Goal: Task Accomplishment & Management: Manage account settings

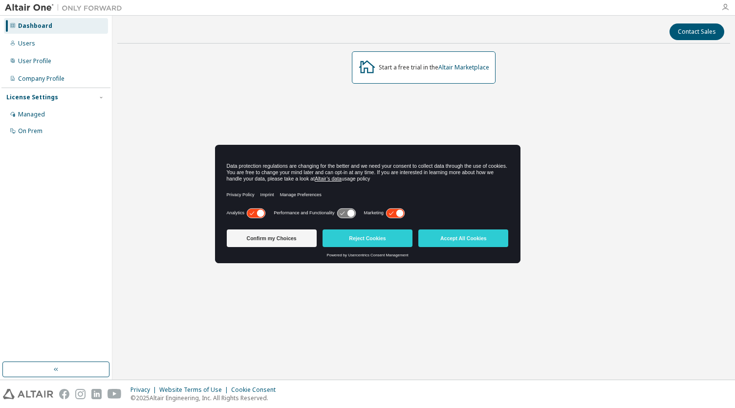
click at [728, 10] on icon "button" at bounding box center [726, 7] width 8 height 8
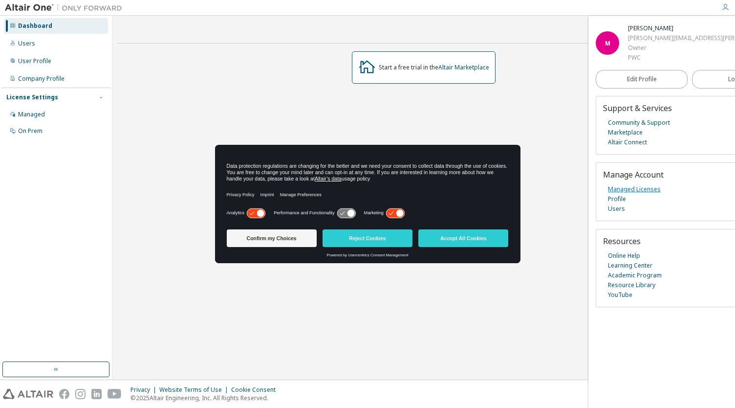
click at [638, 189] on link "Managed Licenses" at bounding box center [634, 189] width 53 height 10
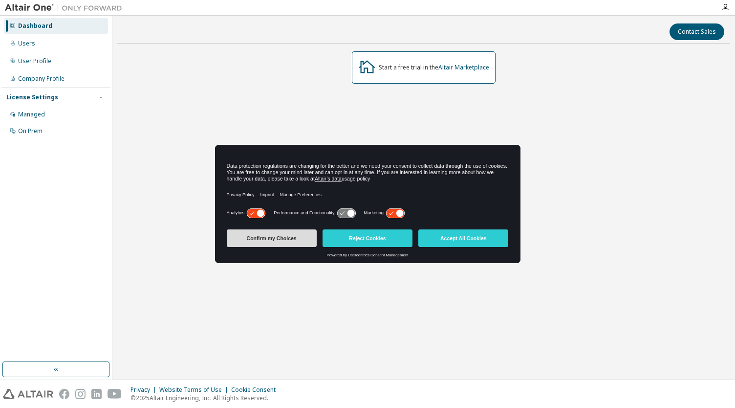
click at [289, 240] on button "Confirm my Choices" at bounding box center [272, 238] width 90 height 18
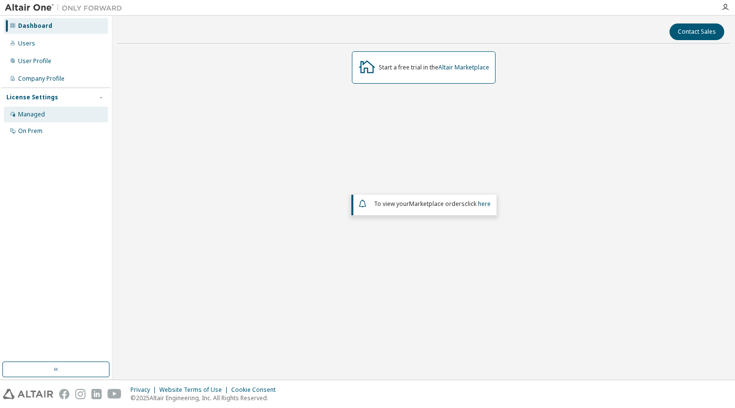
drag, startPoint x: 49, startPoint y: 115, endPoint x: 63, endPoint y: 122, distance: 15.3
click at [49, 116] on div "Managed" at bounding box center [56, 115] width 104 height 16
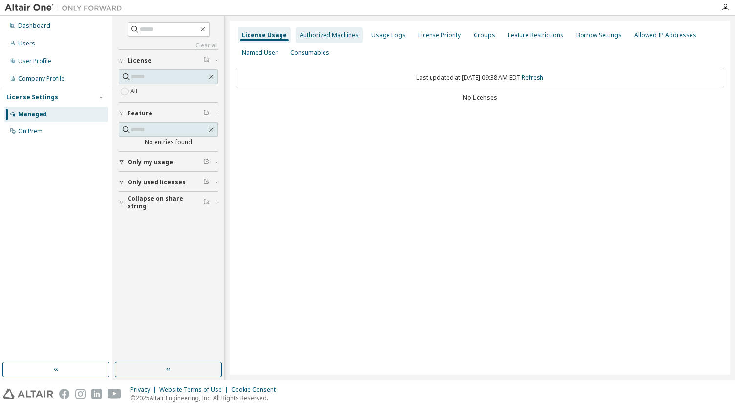
click at [314, 28] on div "Authorized Machines" at bounding box center [329, 35] width 67 height 16
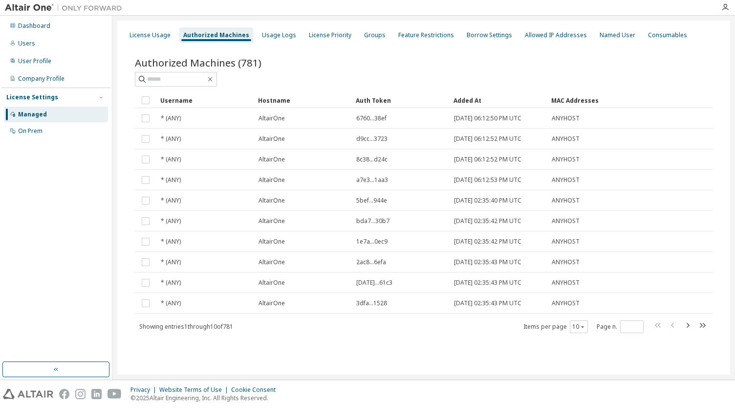
click at [129, 24] on div "License Usage Authorized Machines Usage Logs License Priority Groups Feature Re…" at bounding box center [423, 198] width 613 height 354
click at [132, 32] on div "License Usage" at bounding box center [150, 35] width 49 height 16
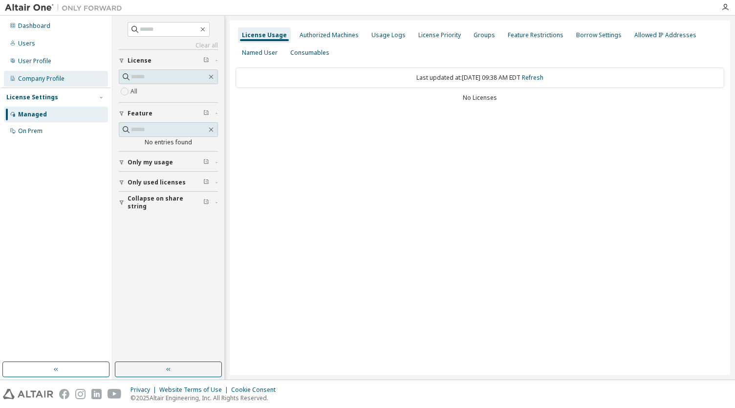
click at [36, 78] on div "Company Profile" at bounding box center [41, 79] width 46 height 8
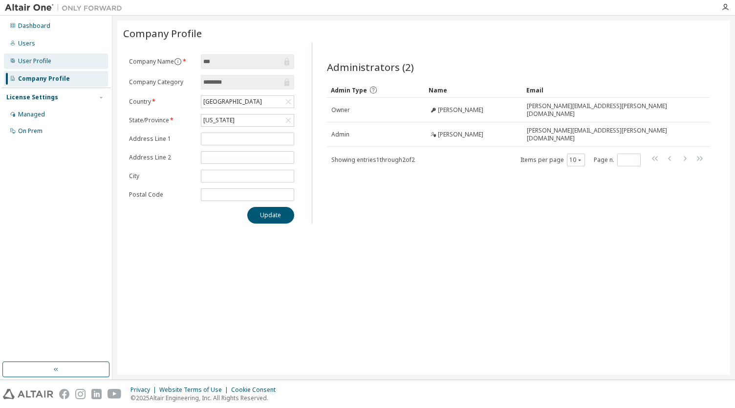
click at [36, 63] on div "User Profile" at bounding box center [34, 61] width 33 height 8
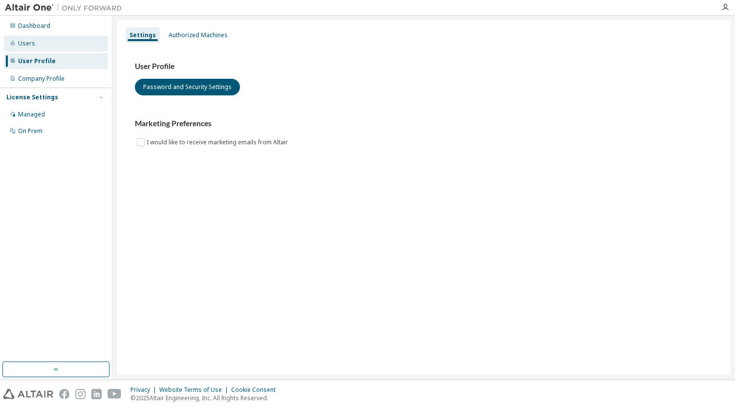
click at [36, 38] on div "Users" at bounding box center [56, 44] width 104 height 16
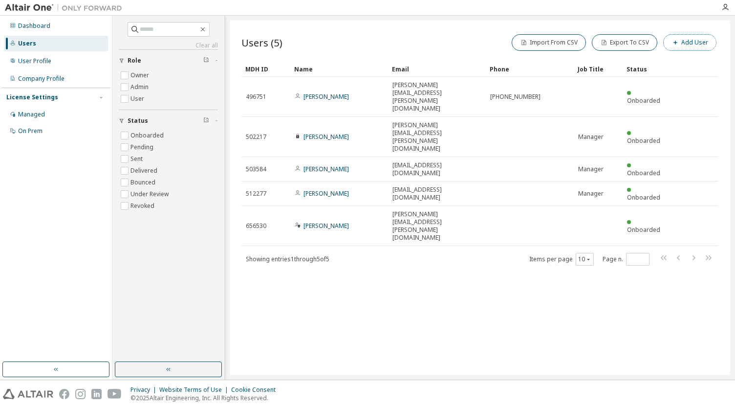
click at [695, 38] on button "Add User" at bounding box center [689, 42] width 53 height 17
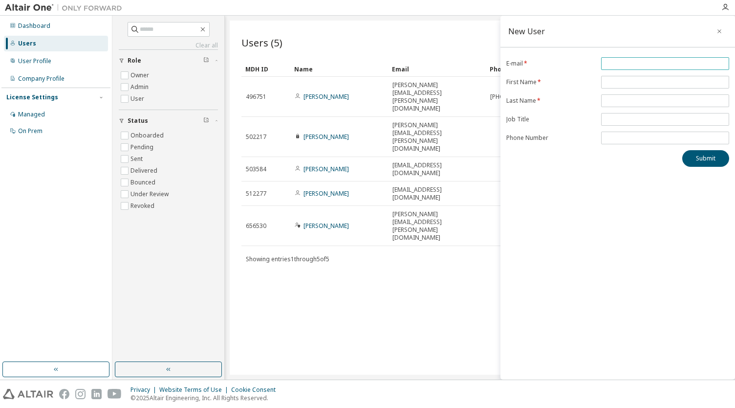
click at [632, 68] on span at bounding box center [665, 63] width 128 height 13
click at [632, 63] on input "email" at bounding box center [665, 64] width 123 height 8
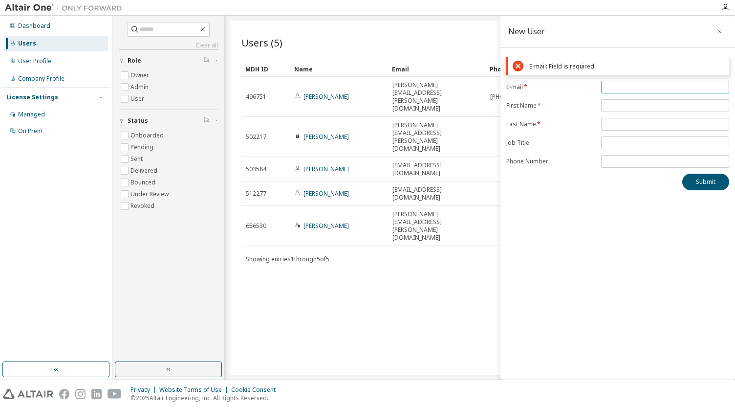
click at [634, 90] on span at bounding box center [665, 87] width 128 height 13
click at [634, 87] on input "email" at bounding box center [665, 87] width 123 height 8
paste input "**********"
type input "**********"
click at [616, 102] on form "**********" at bounding box center [617, 124] width 223 height 87
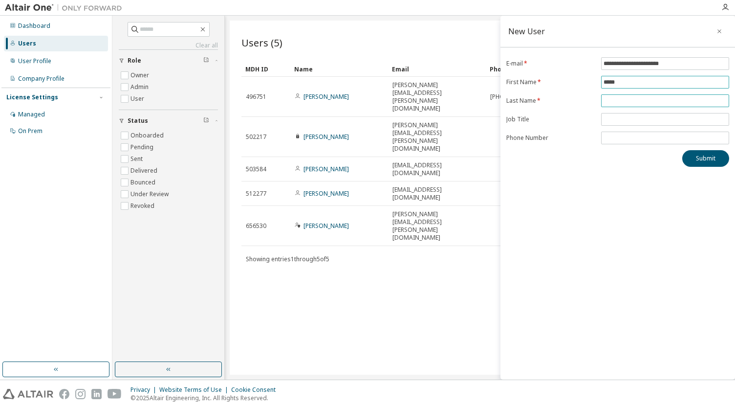
type input "*****"
click at [620, 97] on input "text" at bounding box center [665, 101] width 123 height 8
type input "*********"
click at [620, 120] on input "text" at bounding box center [665, 119] width 123 height 8
click at [709, 161] on button "Submit" at bounding box center [706, 158] width 47 height 17
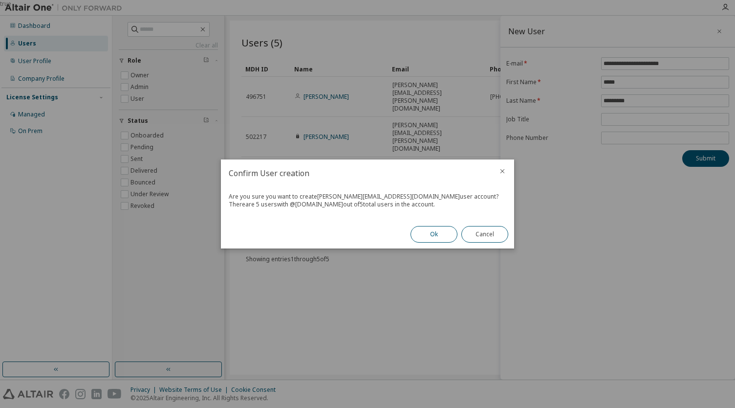
click at [448, 234] on button "Ok" at bounding box center [434, 234] width 47 height 17
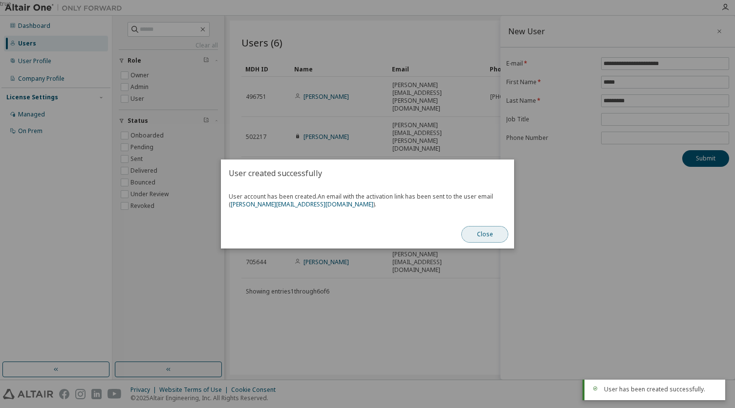
click at [476, 233] on button "Close" at bounding box center [485, 234] width 47 height 17
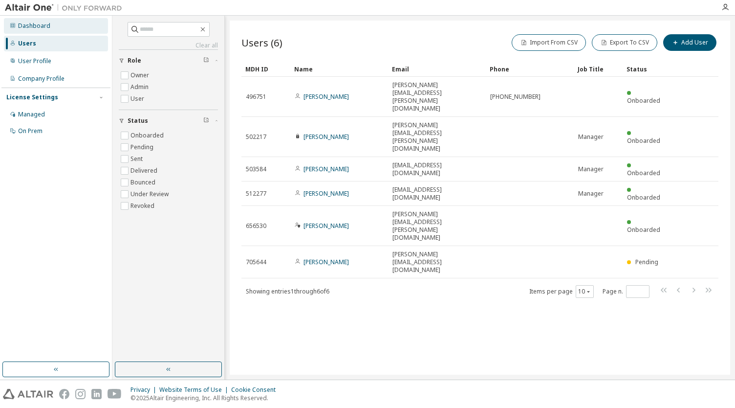
click at [33, 26] on div "Dashboard" at bounding box center [34, 26] width 32 height 8
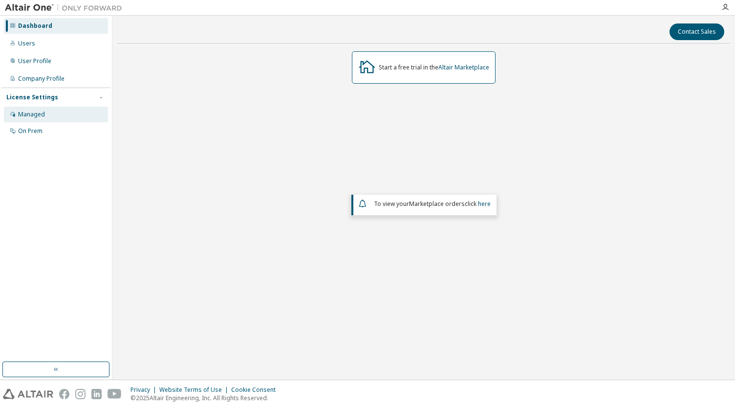
click at [48, 114] on div "Managed" at bounding box center [56, 115] width 104 height 16
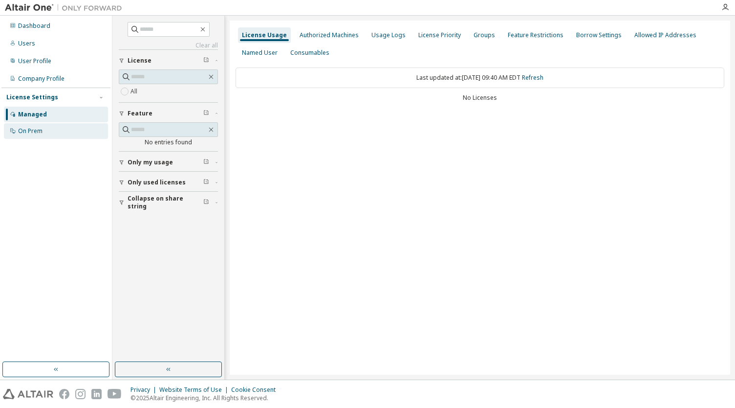
click at [29, 132] on div "On Prem" at bounding box center [30, 131] width 24 height 8
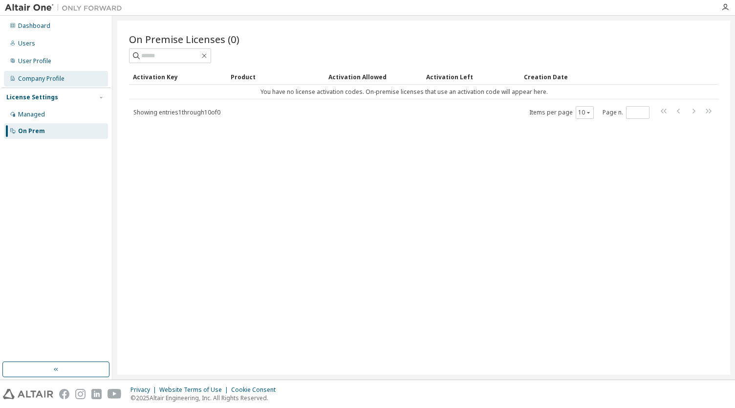
click at [42, 80] on div "Company Profile" at bounding box center [41, 79] width 46 height 8
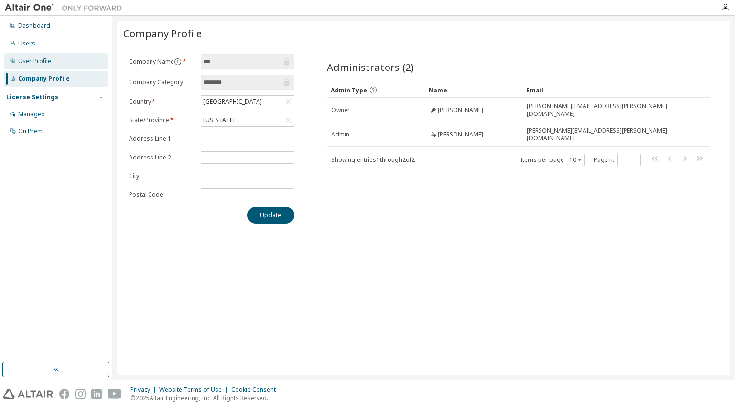
click at [50, 66] on div "User Profile" at bounding box center [56, 61] width 104 height 16
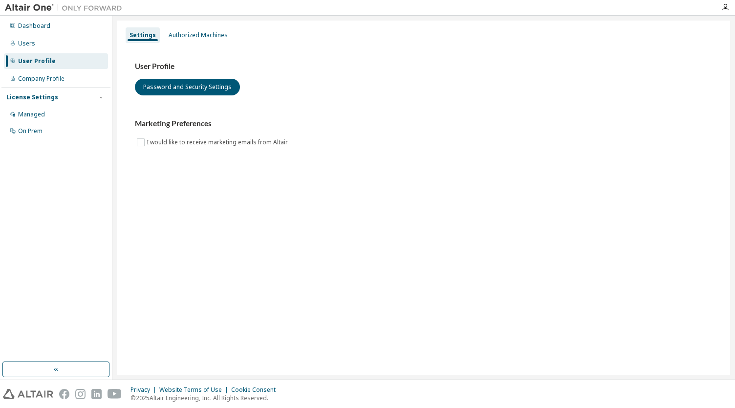
click at [59, 106] on div "License Settings Managed On Prem" at bounding box center [55, 114] width 109 height 52
click at [57, 112] on div "Managed" at bounding box center [56, 115] width 104 height 16
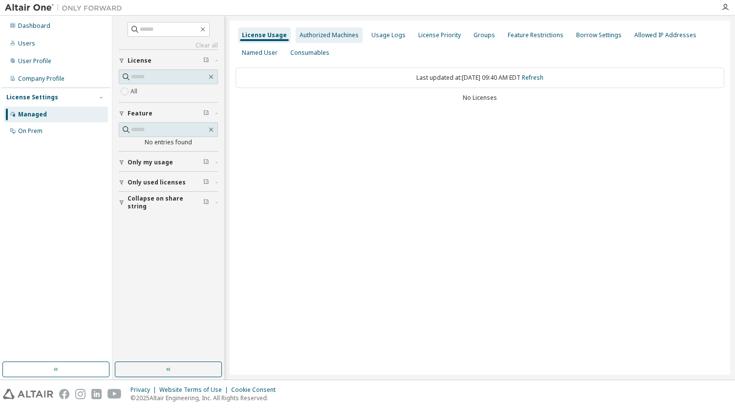
click at [333, 39] on div "Authorized Machines" at bounding box center [329, 35] width 59 height 8
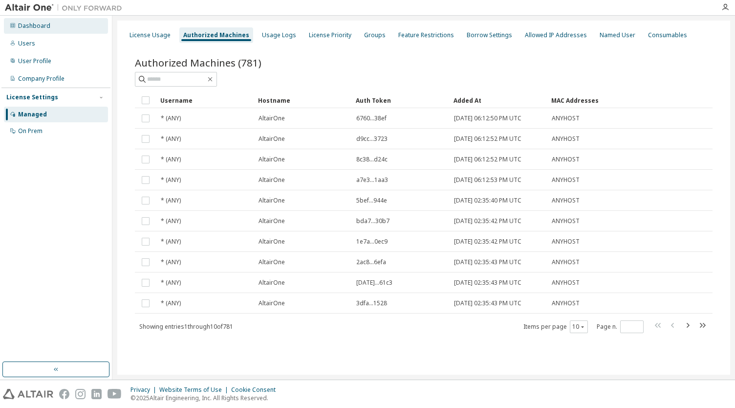
click at [56, 27] on div "Dashboard" at bounding box center [56, 26] width 104 height 16
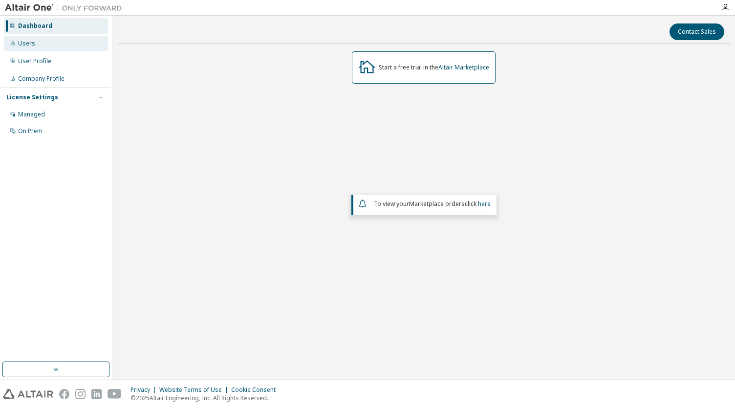
click at [57, 38] on div "Users" at bounding box center [56, 44] width 104 height 16
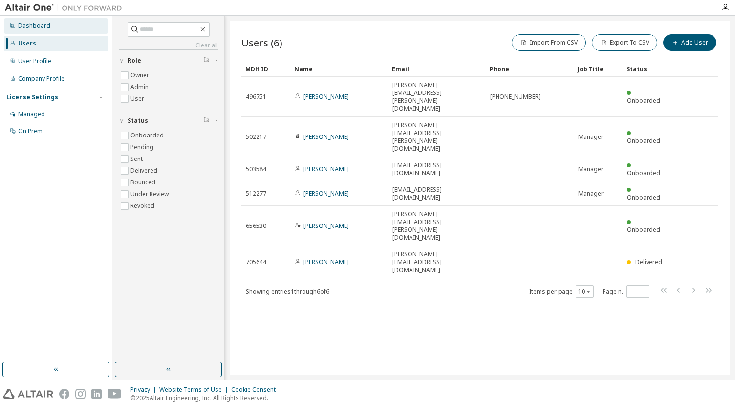
click at [56, 27] on div "Dashboard" at bounding box center [56, 26] width 104 height 16
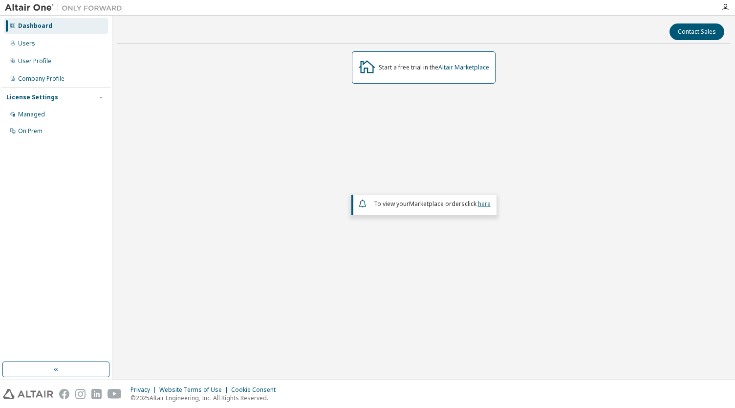
click at [487, 202] on link "here" at bounding box center [484, 203] width 13 height 8
click at [725, 5] on icon "button" at bounding box center [726, 7] width 8 height 8
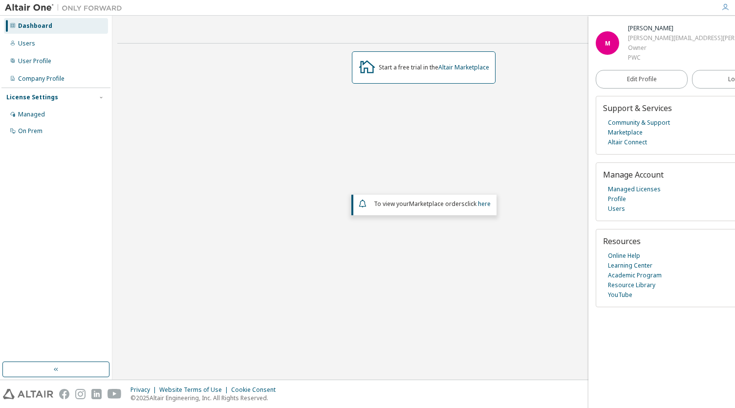
click at [725, 5] on icon "button" at bounding box center [726, 7] width 8 height 8
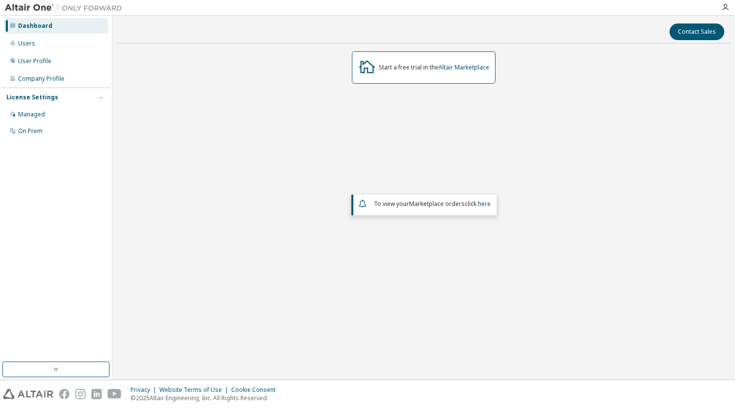
click at [729, 5] on div at bounding box center [726, 7] width 20 height 8
click at [719, 7] on div at bounding box center [726, 7] width 20 height 8
click at [728, 6] on icon "button" at bounding box center [726, 7] width 8 height 8
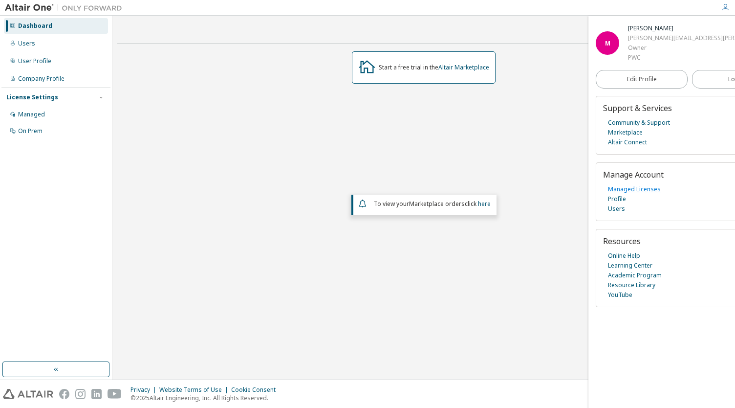
click at [656, 192] on link "Managed Licenses" at bounding box center [634, 189] width 53 height 10
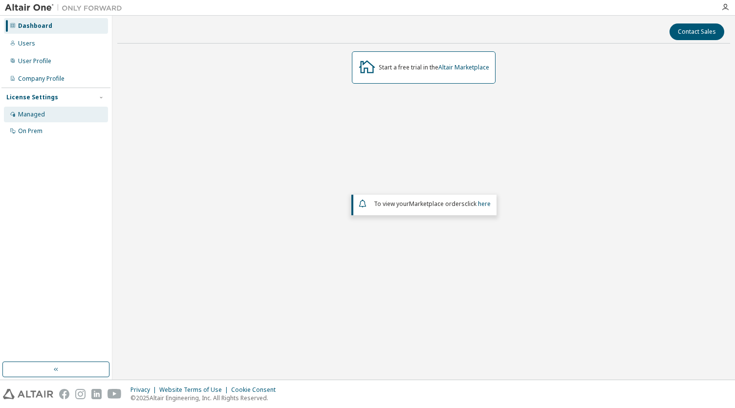
click at [56, 114] on div "Managed" at bounding box center [56, 115] width 104 height 16
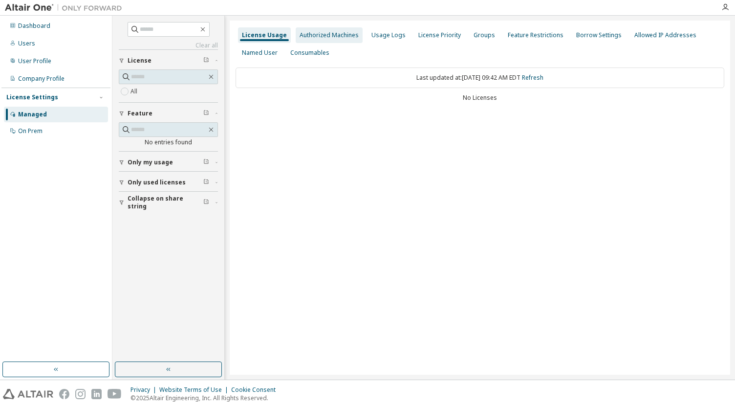
click at [313, 36] on div "Authorized Machines" at bounding box center [329, 35] width 59 height 8
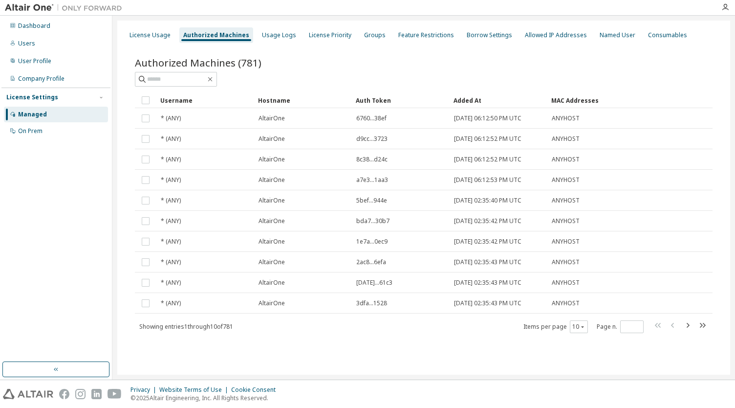
click at [681, 82] on div at bounding box center [424, 79] width 578 height 15
click at [680, 72] on div at bounding box center [424, 79] width 578 height 15
drag, startPoint x: 680, startPoint y: 72, endPoint x: 439, endPoint y: 7, distance: 249.5
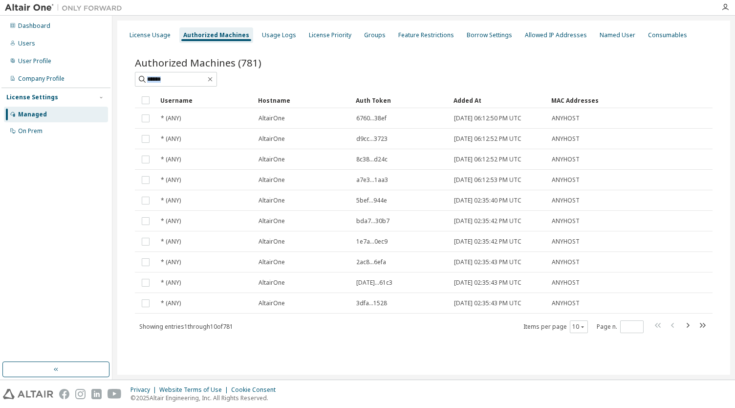
click at [680, 72] on div at bounding box center [424, 79] width 578 height 15
click at [90, 103] on div "License Settings Managed On Prem" at bounding box center [55, 114] width 109 height 52
click at [72, 69] on div "Dashboard Users User Profile Company Profile License Settings Managed On Prem" at bounding box center [55, 78] width 109 height 123
click at [67, 59] on div "User Profile" at bounding box center [56, 61] width 104 height 16
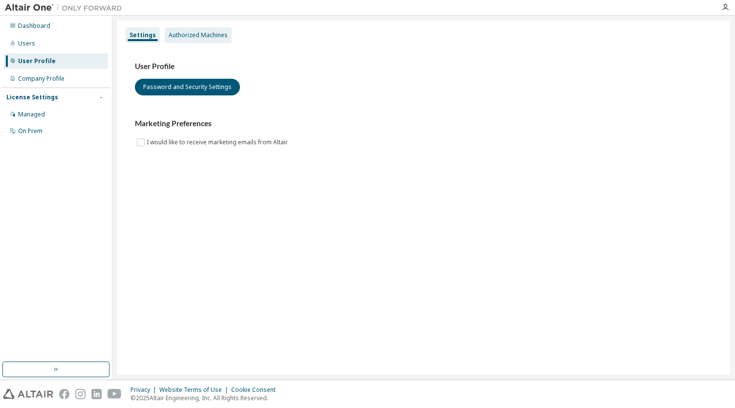
click at [223, 36] on div "Authorized Machines" at bounding box center [198, 35] width 59 height 8
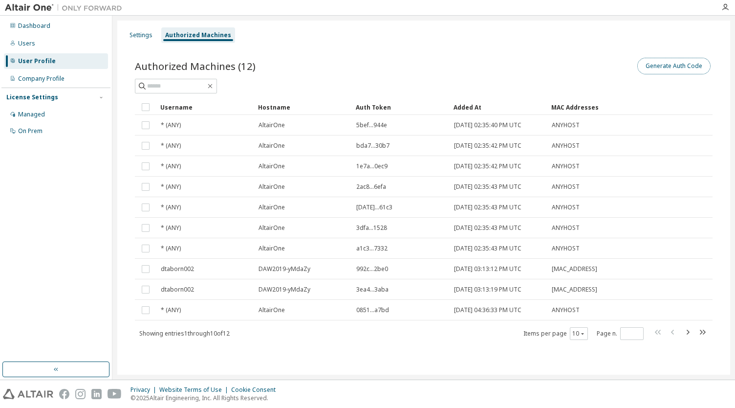
click at [661, 66] on button "Generate Auth Code" at bounding box center [674, 66] width 73 height 17
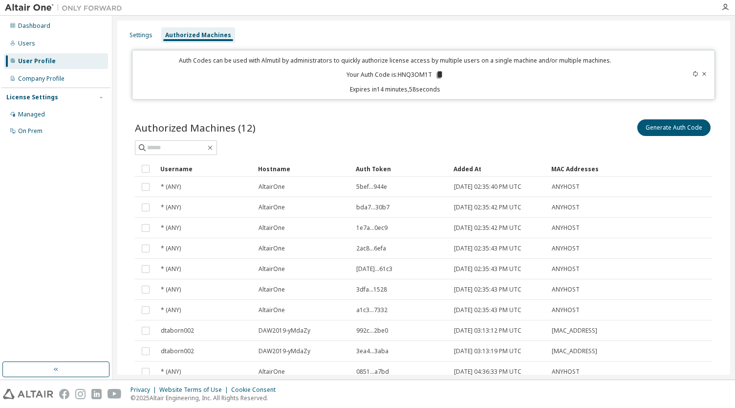
click at [439, 74] on icon at bounding box center [439, 74] width 5 height 7
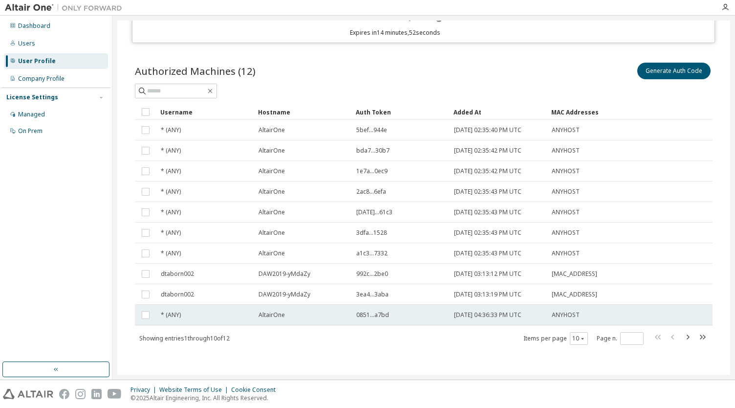
scroll to position [58, 0]
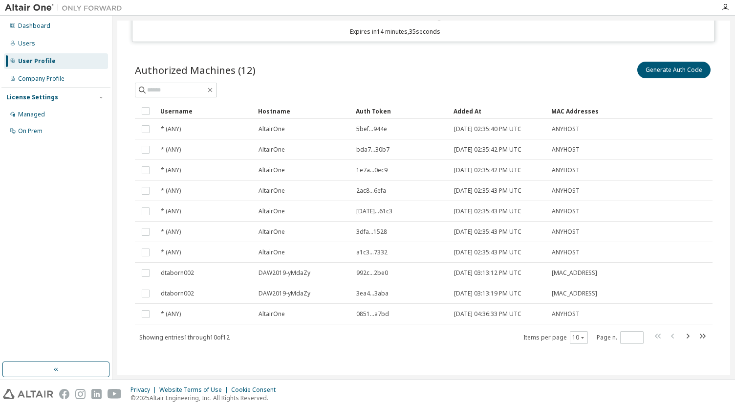
click at [180, 293] on span "dtaborn002" at bounding box center [177, 293] width 33 height 8
